Goal: Transaction & Acquisition: Book appointment/travel/reservation

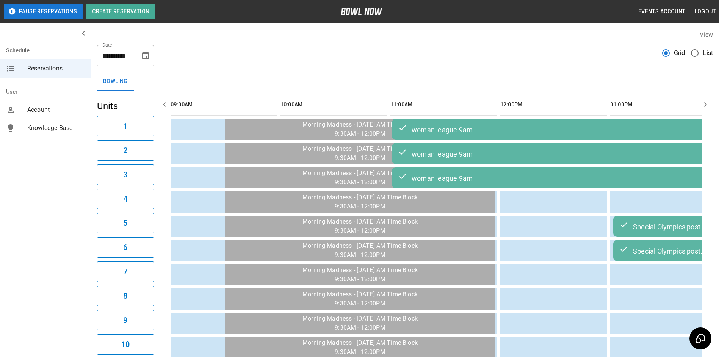
scroll to position [0, 660]
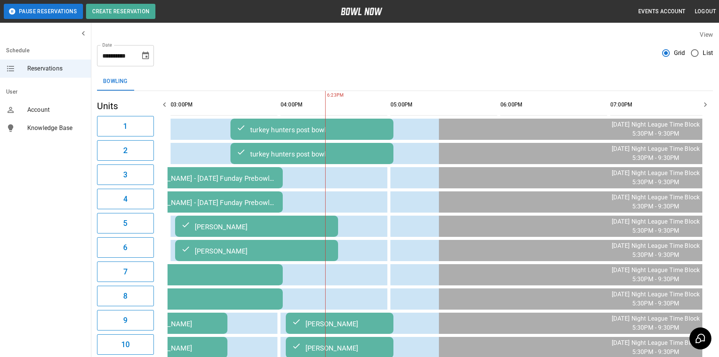
click at [567, 85] on div "Bowling" at bounding box center [405, 81] width 616 height 18
click at [706, 101] on icon "button" at bounding box center [705, 104] width 9 height 9
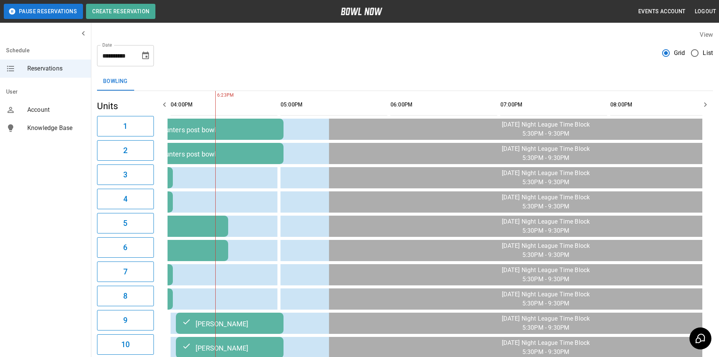
click at [706, 101] on icon "button" at bounding box center [705, 104] width 9 height 9
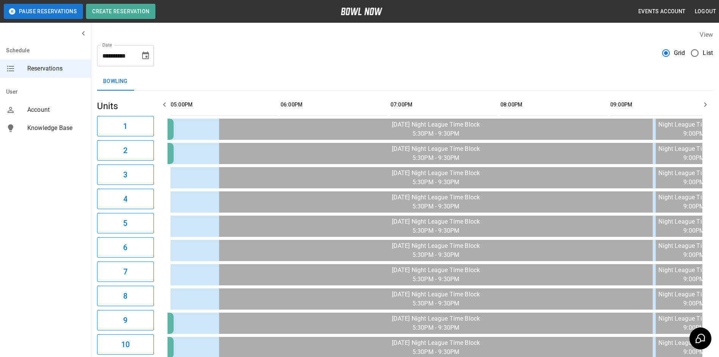
click at [705, 101] on icon "button" at bounding box center [705, 104] width 9 height 9
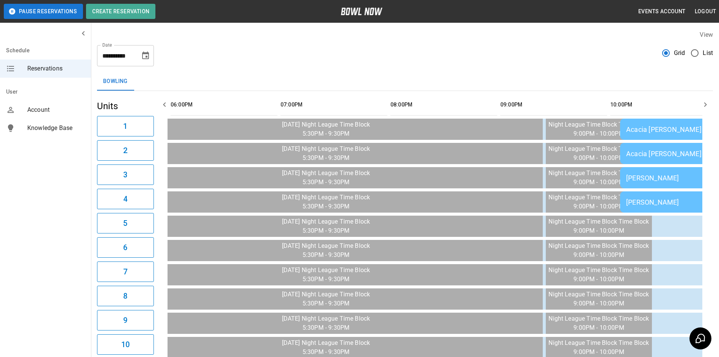
click at [705, 101] on icon "button" at bounding box center [705, 104] width 9 height 9
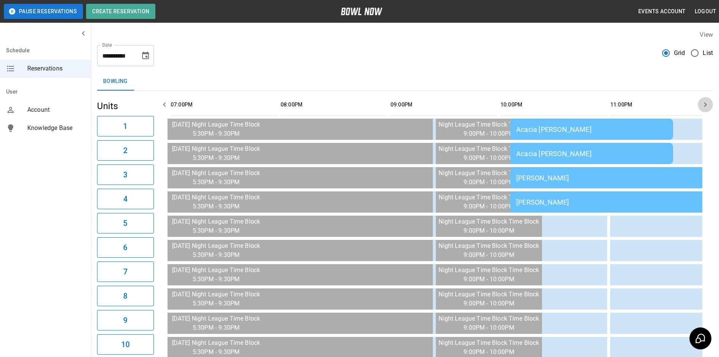
click at [705, 101] on icon "button" at bounding box center [705, 104] width 9 height 9
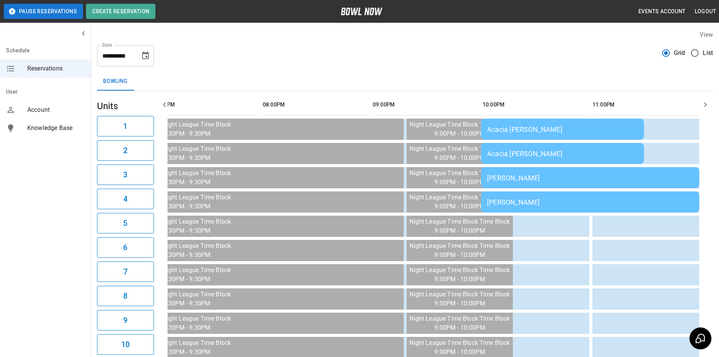
click at [707, 106] on icon "button" at bounding box center [705, 104] width 9 height 9
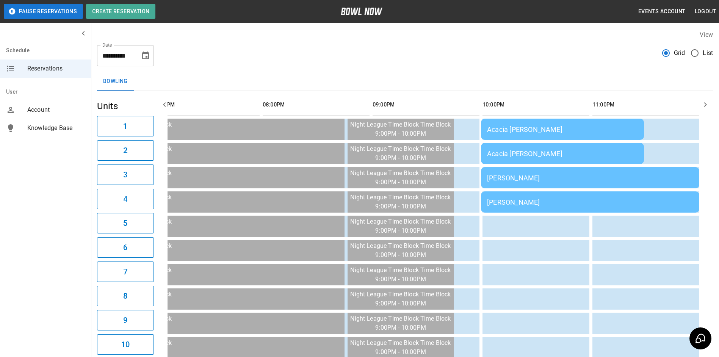
click at [707, 106] on icon "button" at bounding box center [705, 104] width 9 height 9
click at [167, 105] on icon "button" at bounding box center [164, 104] width 9 height 9
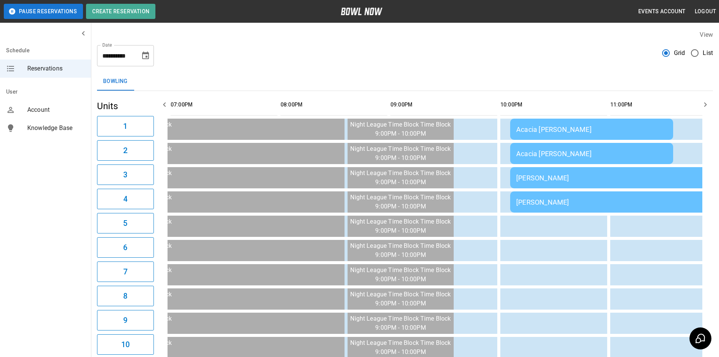
scroll to position [0, 1099]
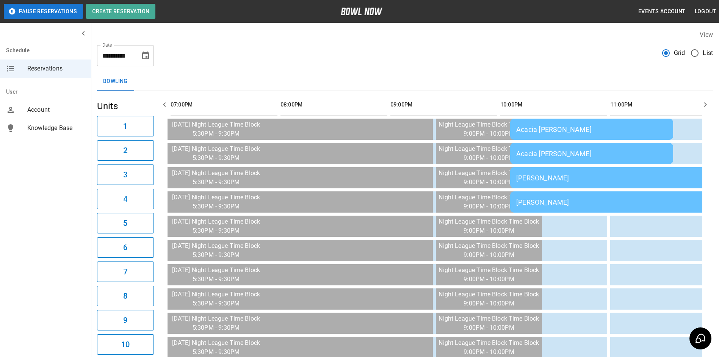
click at [704, 103] on icon "button" at bounding box center [705, 104] width 9 height 9
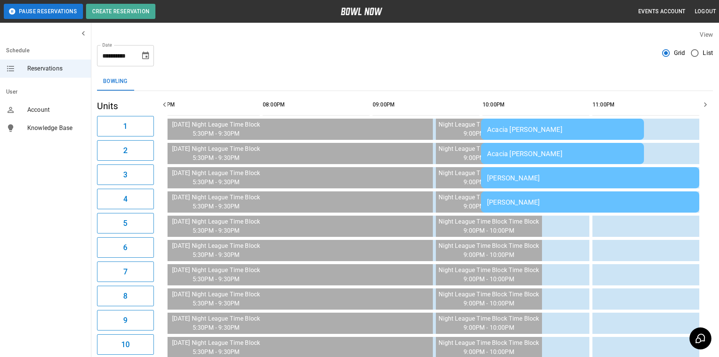
scroll to position [0, 1129]
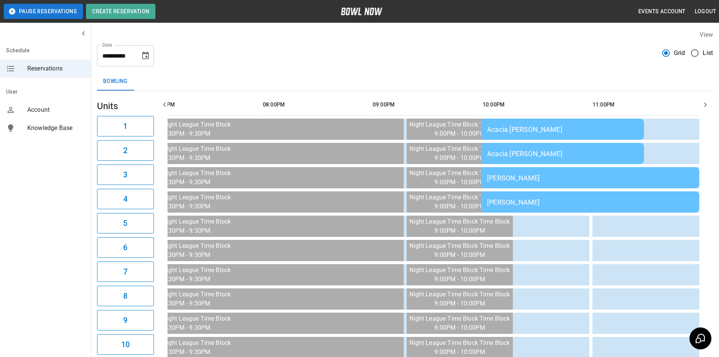
click at [705, 104] on icon "button" at bounding box center [705, 104] width 9 height 9
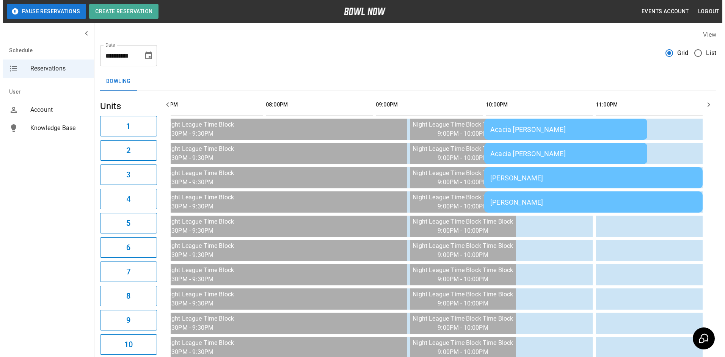
scroll to position [0, 1188]
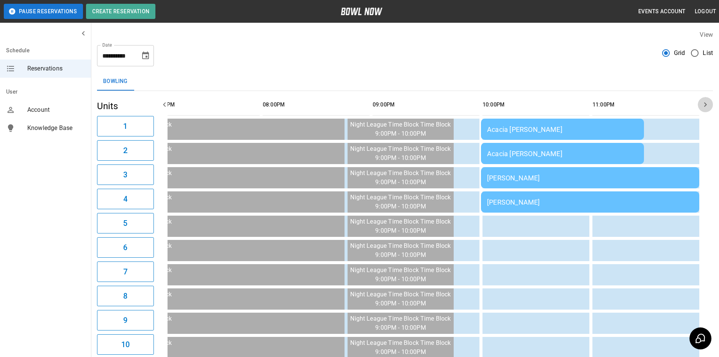
click at [705, 104] on icon "button" at bounding box center [705, 104] width 9 height 9
click at [521, 132] on div "Acacia [PERSON_NAME]" at bounding box center [562, 129] width 151 height 8
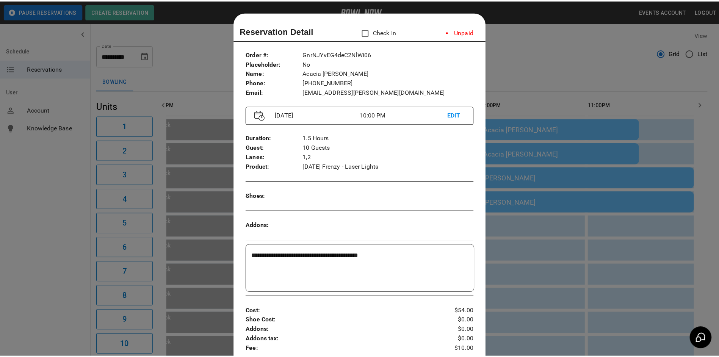
scroll to position [12, 0]
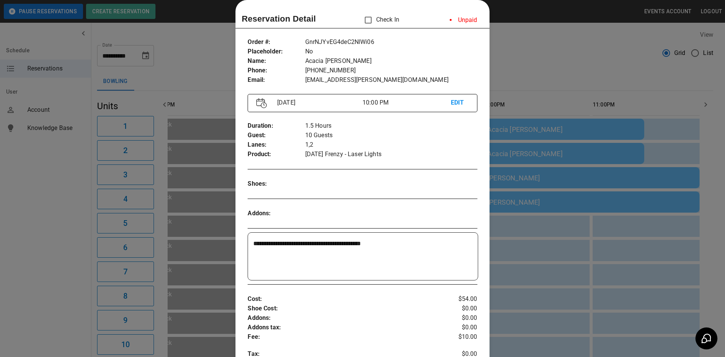
click at [538, 177] on div at bounding box center [362, 178] width 725 height 357
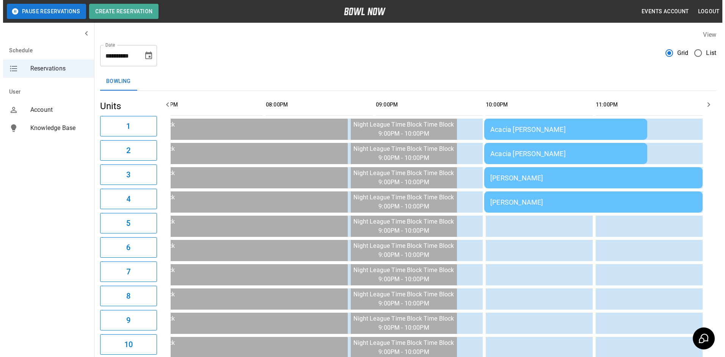
scroll to position [0, 1123]
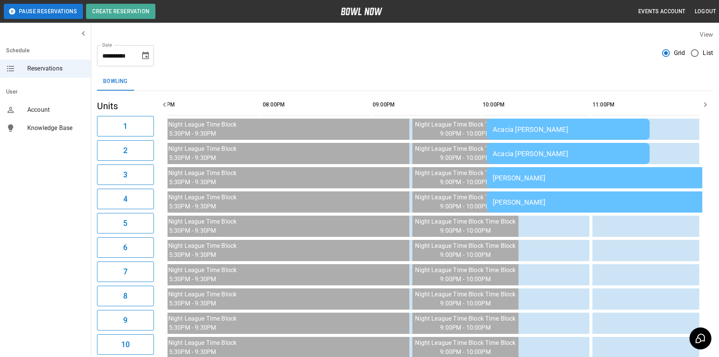
click at [532, 135] on td "Acacia [PERSON_NAME]" at bounding box center [568, 129] width 163 height 21
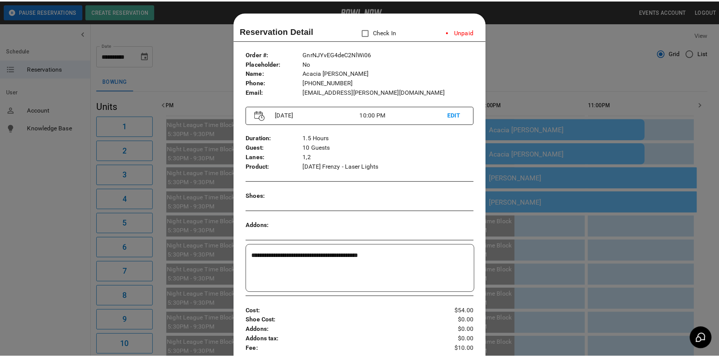
scroll to position [12, 0]
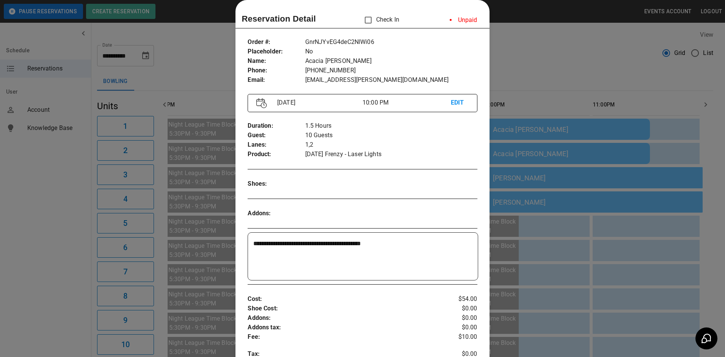
click at [547, 157] on div at bounding box center [362, 178] width 725 height 357
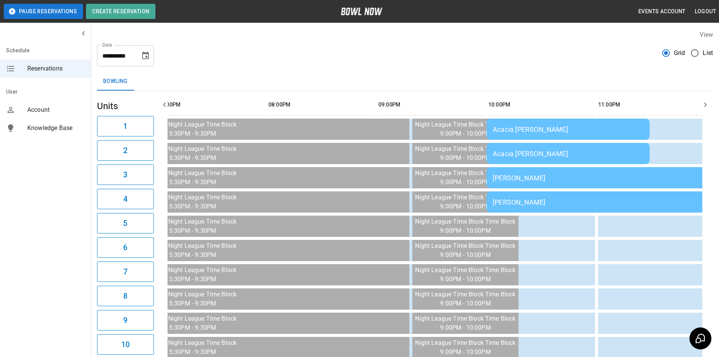
click at [548, 180] on div "[PERSON_NAME]" at bounding box center [596, 178] width 206 height 8
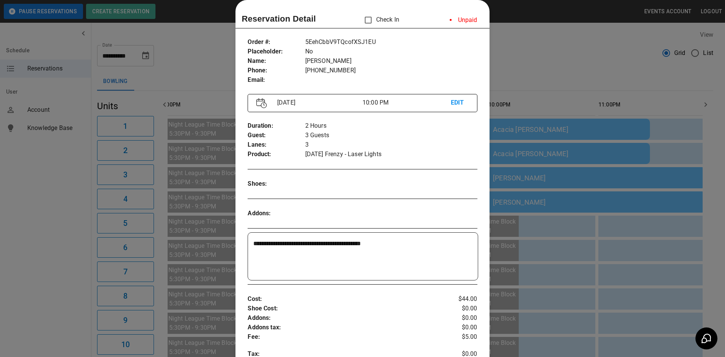
click at [544, 198] on div at bounding box center [362, 178] width 725 height 357
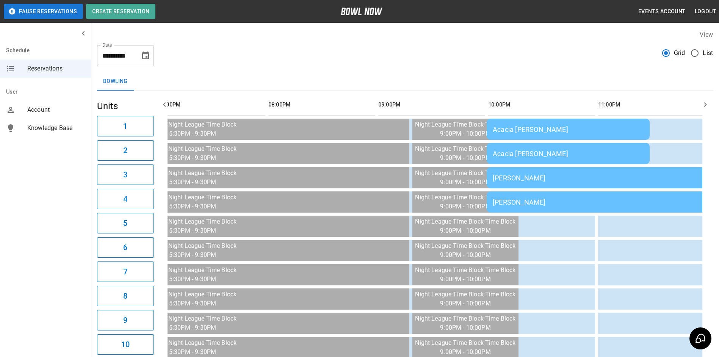
click at [542, 199] on div "[PERSON_NAME]" at bounding box center [596, 202] width 206 height 8
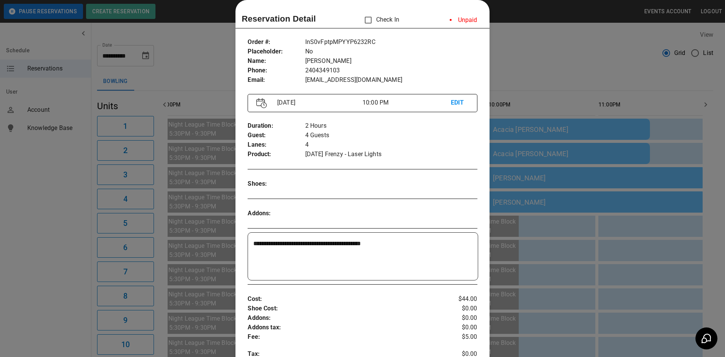
click at [547, 201] on div at bounding box center [362, 178] width 725 height 357
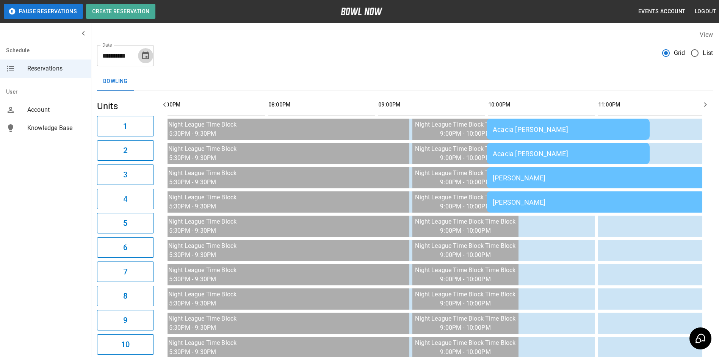
click at [151, 56] on button "Choose date, selected date is Sep 26, 2025" at bounding box center [145, 55] width 15 height 15
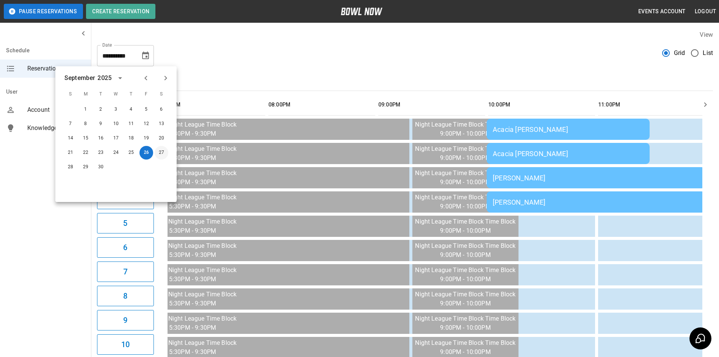
click at [164, 154] on button "27" at bounding box center [162, 153] width 14 height 14
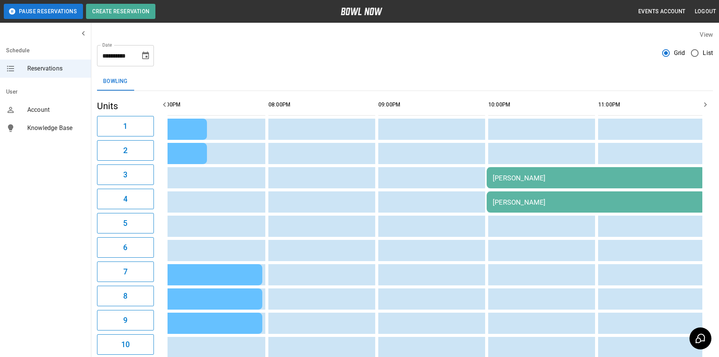
scroll to position [0, 989]
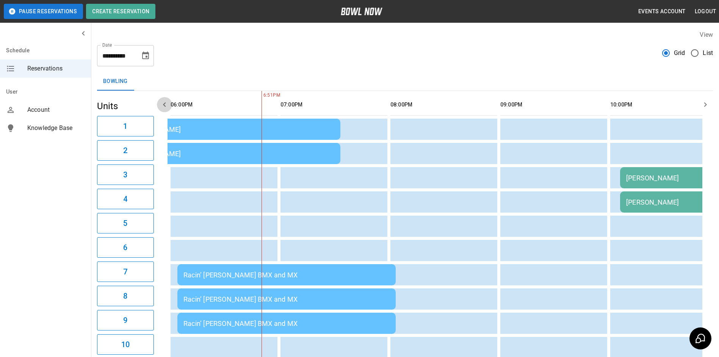
click at [161, 103] on icon "button" at bounding box center [164, 104] width 9 height 9
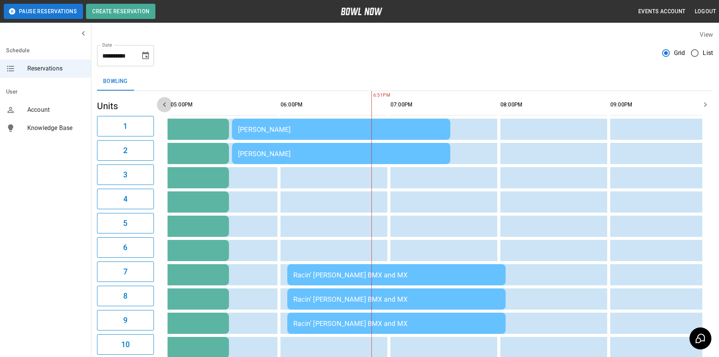
click at [161, 103] on icon "button" at bounding box center [164, 104] width 9 height 9
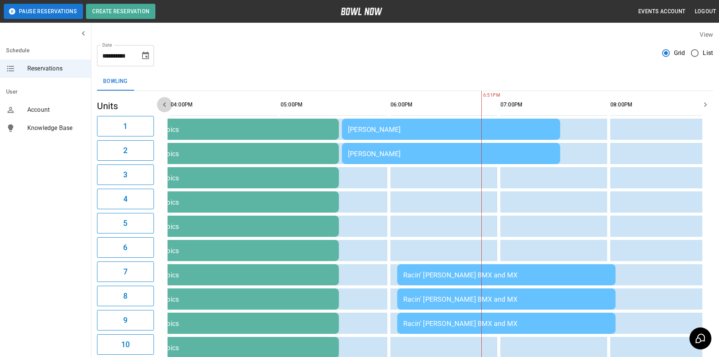
scroll to position [0, 770]
click at [161, 103] on icon "button" at bounding box center [164, 104] width 9 height 9
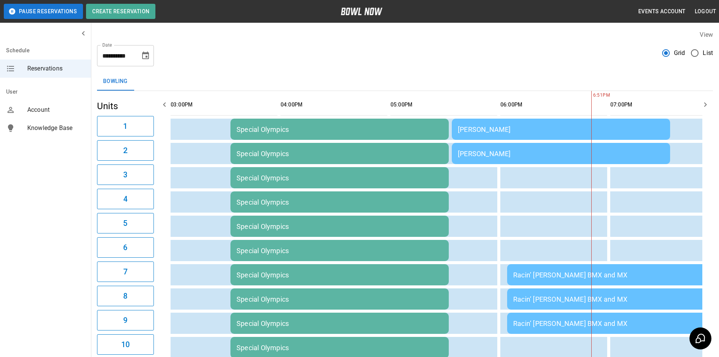
click at [161, 103] on icon "button" at bounding box center [164, 104] width 9 height 9
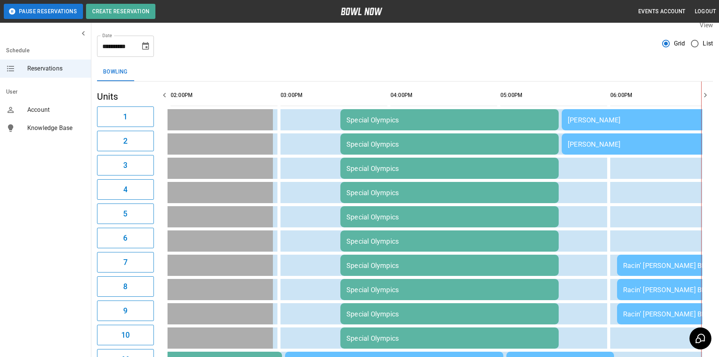
scroll to position [7, 0]
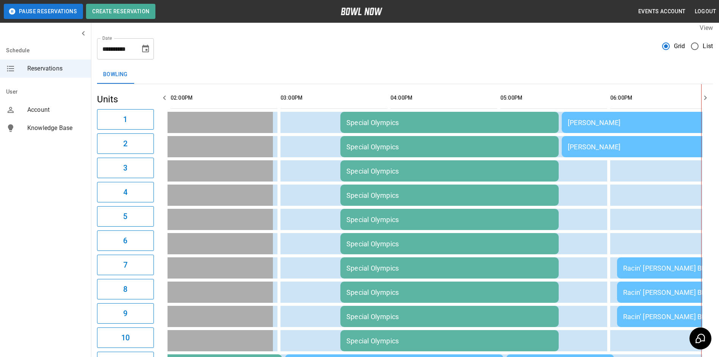
click at [164, 94] on icon "button" at bounding box center [164, 97] width 9 height 9
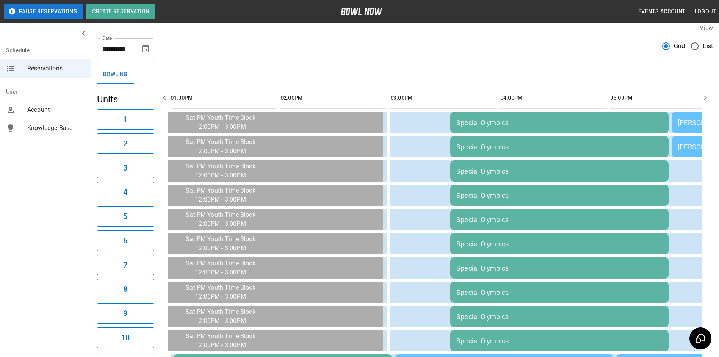
click at [164, 94] on icon "button" at bounding box center [164, 97] width 9 height 9
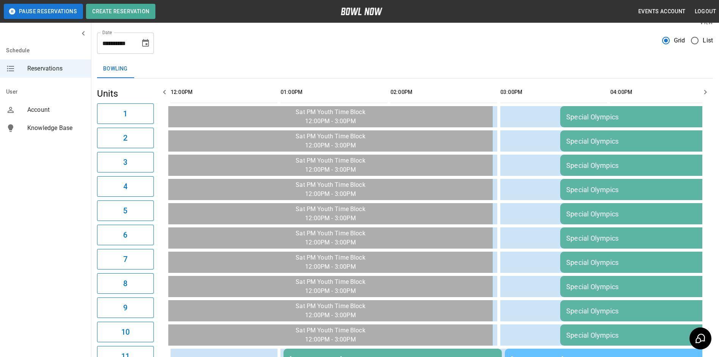
scroll to position [7, 0]
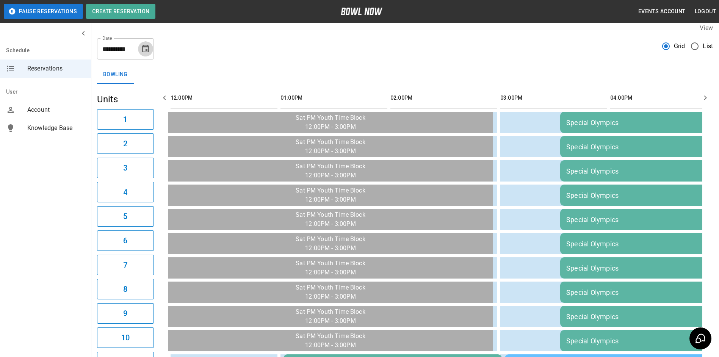
click at [149, 49] on icon "Choose date, selected date is Sep 27, 2025" at bounding box center [145, 48] width 9 height 9
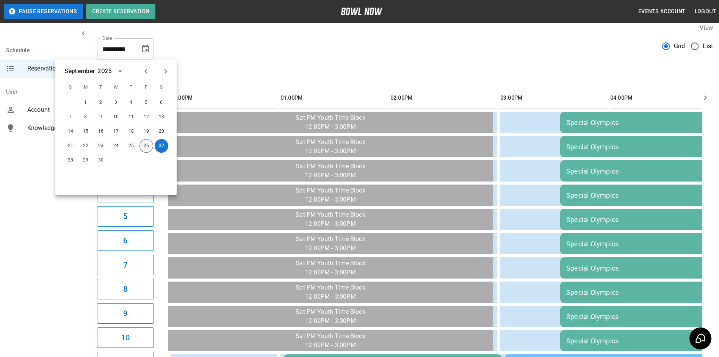
click at [148, 149] on button "26" at bounding box center [147, 146] width 14 height 14
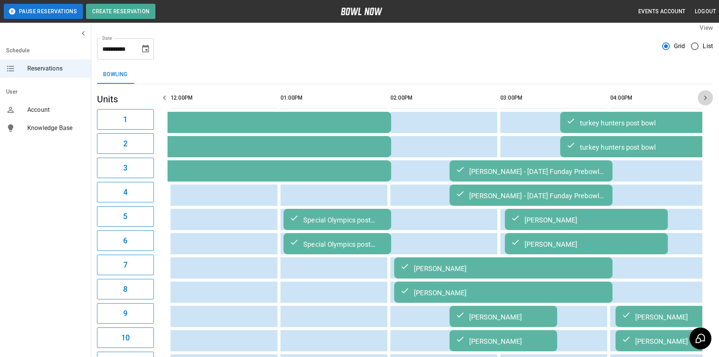
click at [706, 100] on icon "button" at bounding box center [705, 97] width 9 height 9
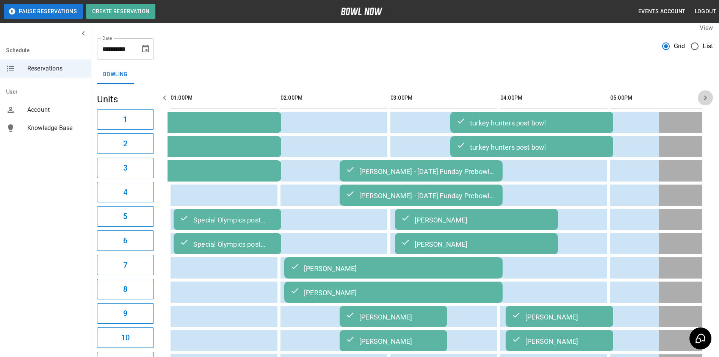
click at [706, 100] on icon "button" at bounding box center [705, 97] width 9 height 9
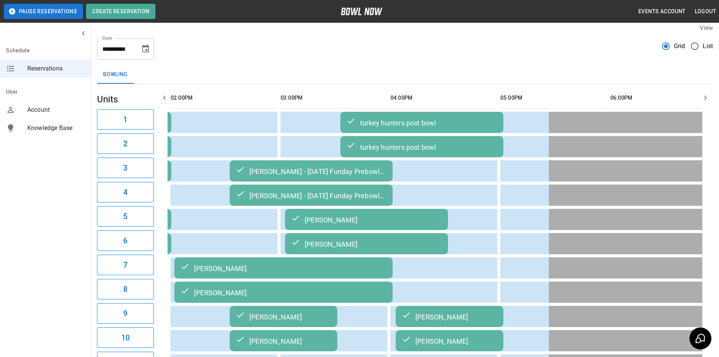
click at [706, 100] on icon "button" at bounding box center [705, 97] width 9 height 9
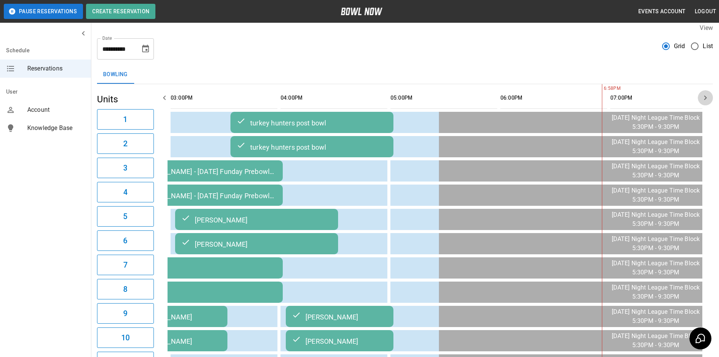
click at [706, 100] on icon "button" at bounding box center [705, 97] width 9 height 9
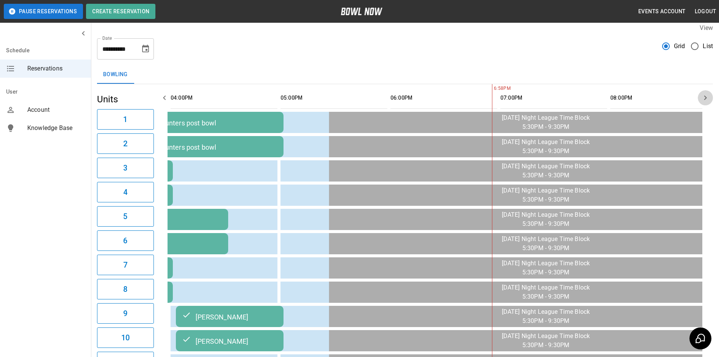
click at [706, 100] on icon "button" at bounding box center [705, 97] width 9 height 9
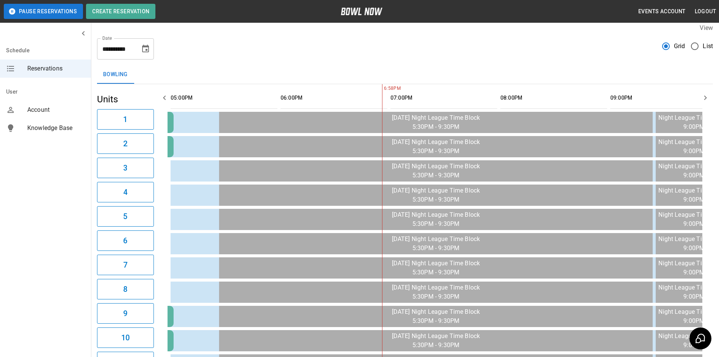
click at [706, 100] on icon "button" at bounding box center [705, 97] width 9 height 9
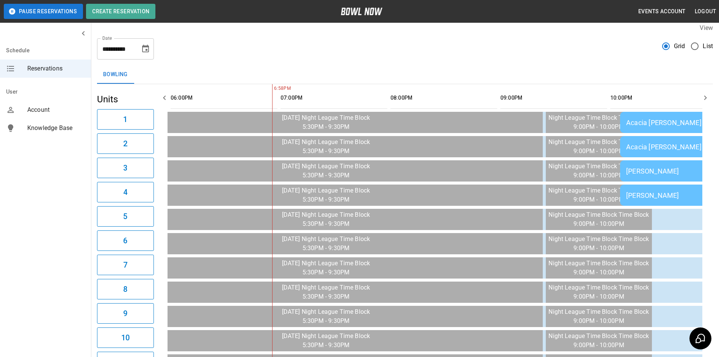
click at [706, 99] on icon "button" at bounding box center [705, 97] width 9 height 9
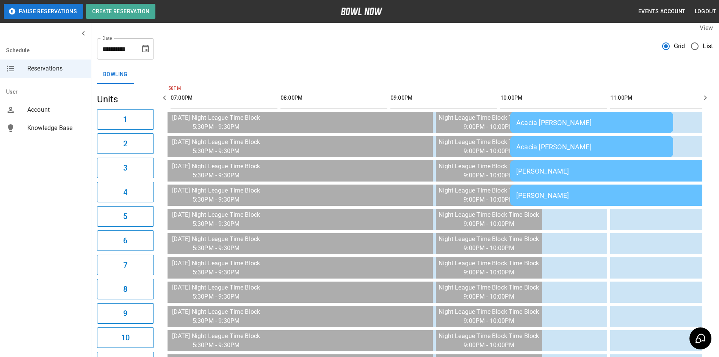
click at [706, 99] on icon "button" at bounding box center [705, 97] width 9 height 9
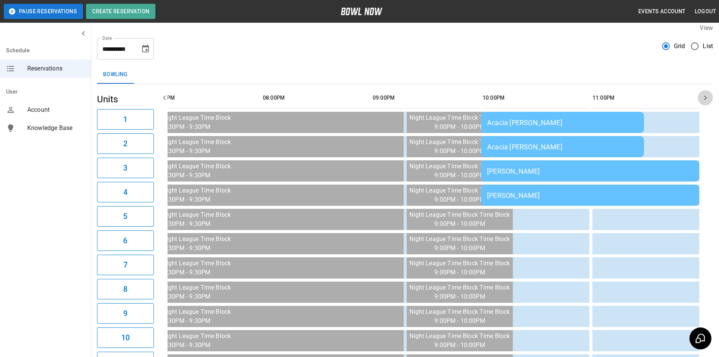
click at [706, 99] on icon "button" at bounding box center [705, 97] width 9 height 9
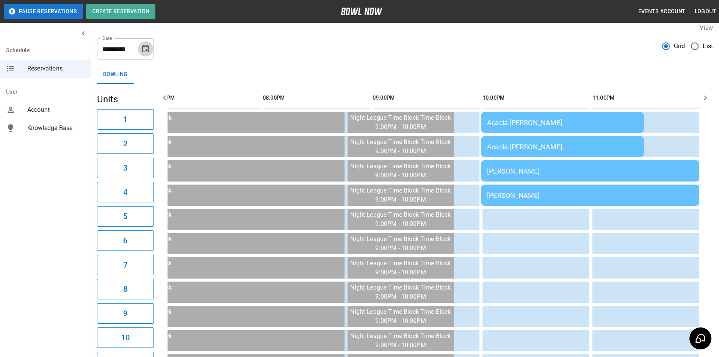
click at [144, 48] on icon "Choose date, selected date is Sep 26, 2025" at bounding box center [145, 48] width 9 height 9
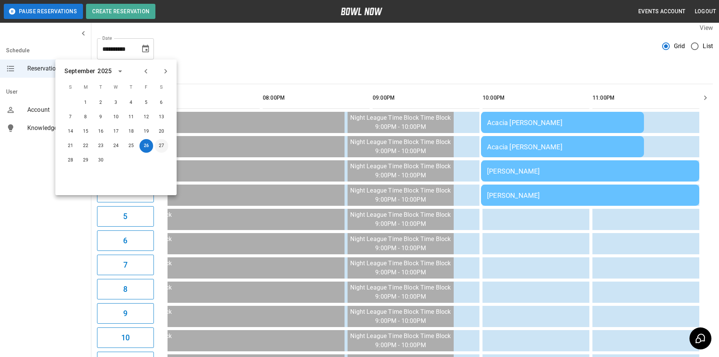
click at [163, 145] on button "27" at bounding box center [162, 146] width 14 height 14
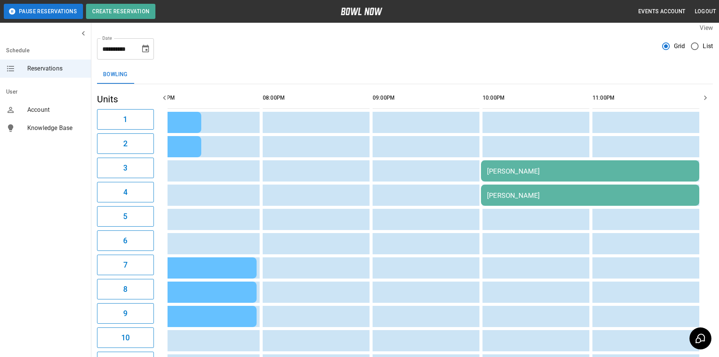
scroll to position [0, 1099]
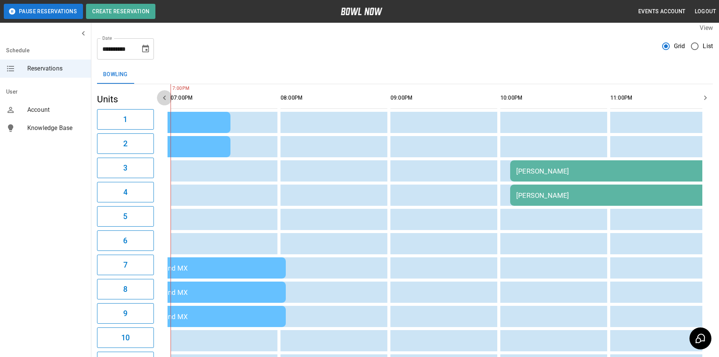
click at [166, 103] on button "button" at bounding box center [164, 97] width 15 height 15
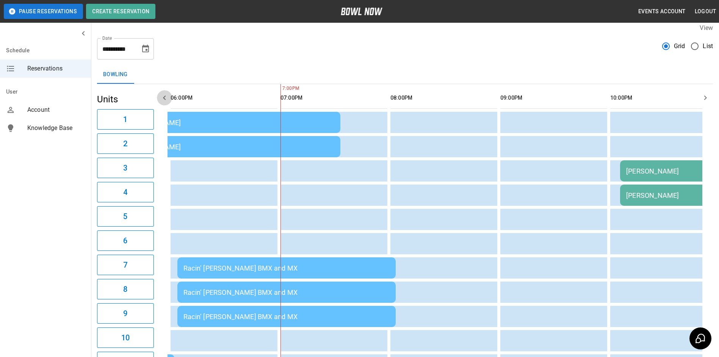
click at [166, 104] on button "button" at bounding box center [164, 97] width 15 height 15
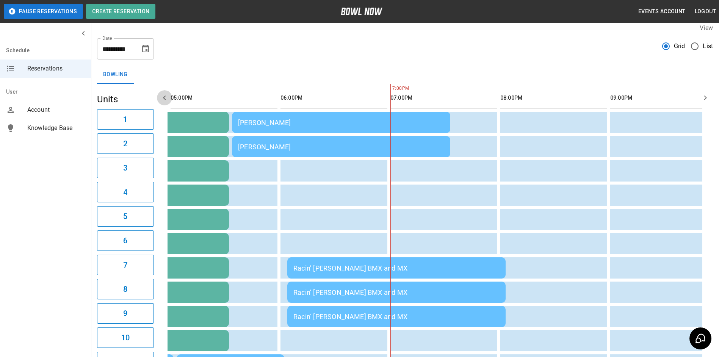
click at [165, 104] on button "button" at bounding box center [164, 97] width 15 height 15
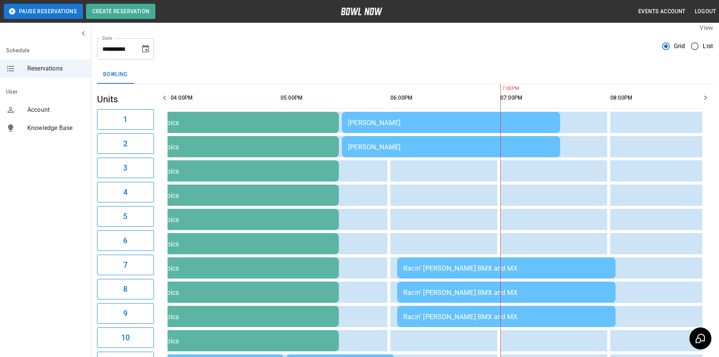
click at [165, 104] on button "button" at bounding box center [164, 97] width 15 height 15
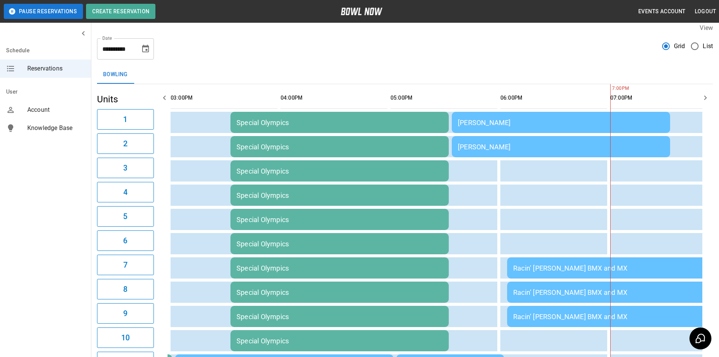
click at [148, 47] on icon "Choose date, selected date is Sep 27, 2025" at bounding box center [145, 49] width 7 height 8
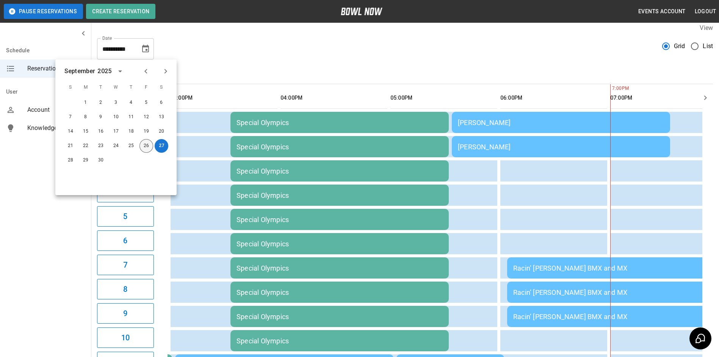
drag, startPoint x: 144, startPoint y: 146, endPoint x: 168, endPoint y: 154, distance: 25.1
click at [143, 146] on button "26" at bounding box center [147, 146] width 14 height 14
type input "**********"
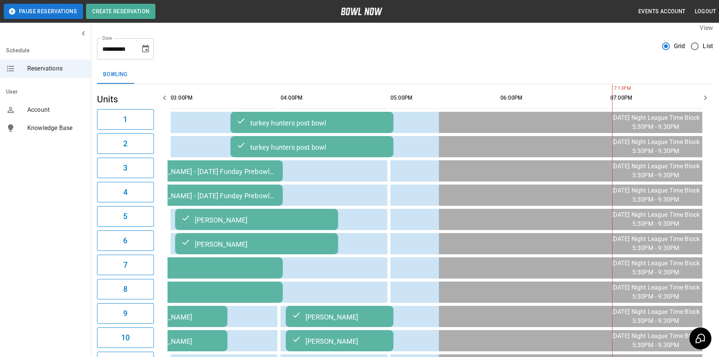
click at [704, 95] on icon "button" at bounding box center [705, 97] width 9 height 9
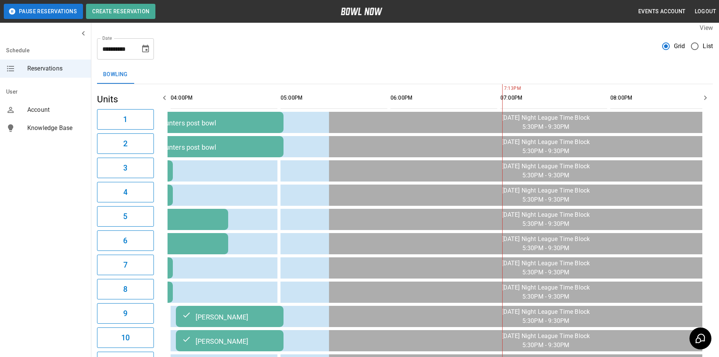
click at [710, 94] on button "button" at bounding box center [705, 97] width 15 height 15
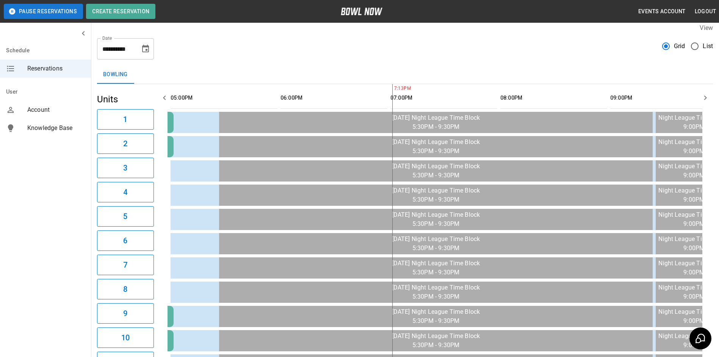
click at [711, 93] on button "button" at bounding box center [705, 97] width 15 height 15
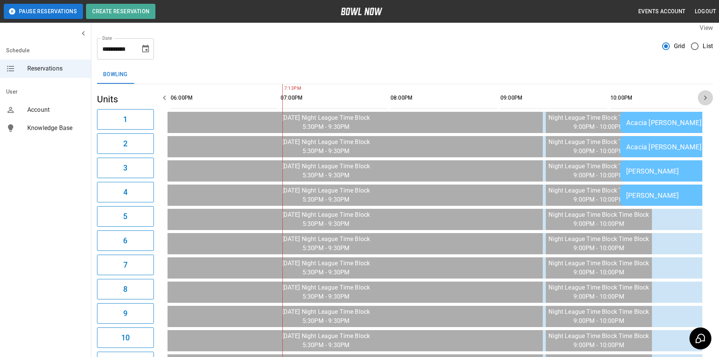
click at [712, 93] on button "button" at bounding box center [705, 97] width 15 height 15
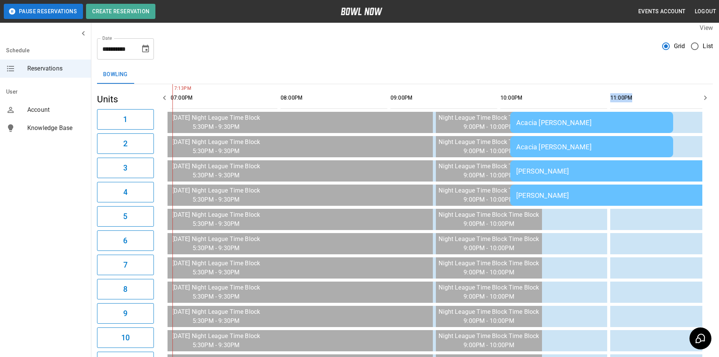
drag, startPoint x: 712, startPoint y: 92, endPoint x: 679, endPoint y: 102, distance: 34.6
click at [679, 102] on th "sticky table" at bounding box center [688, 98] width 25 height 22
click at [145, 50] on icon "Choose date, selected date is Sep 26, 2025" at bounding box center [145, 48] width 9 height 9
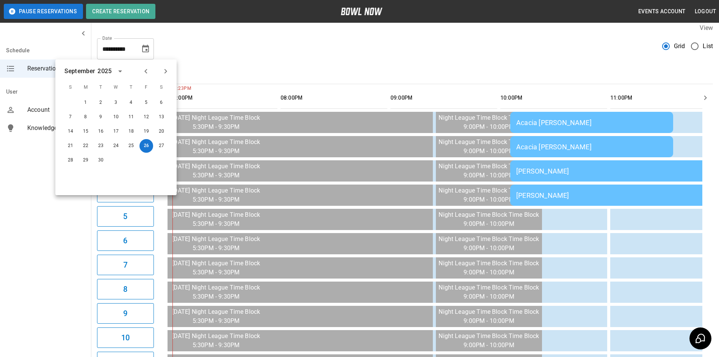
click at [213, 49] on div "**********" at bounding box center [405, 45] width 616 height 27
